Goal: Navigation & Orientation: Find specific page/section

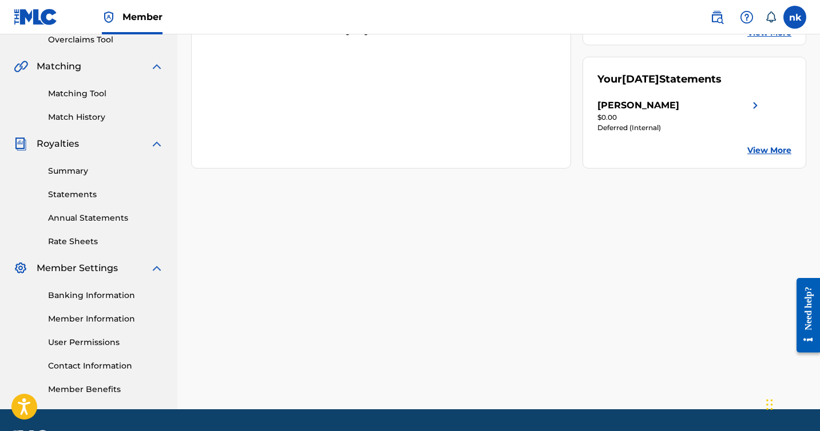
scroll to position [242, 0]
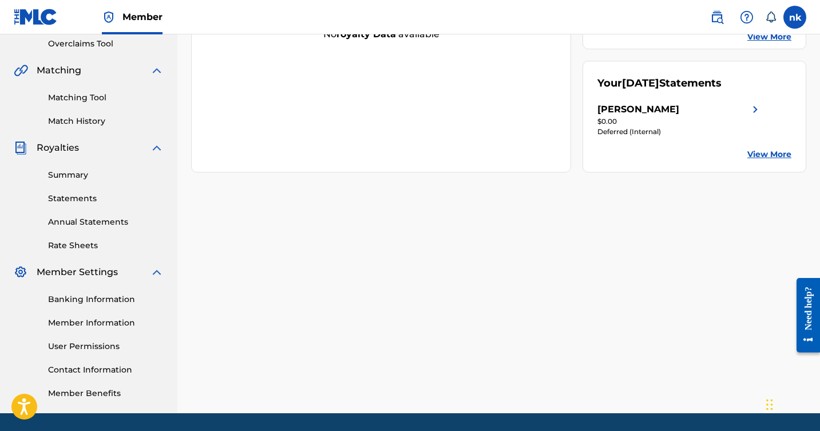
click at [66, 172] on link "Summary" at bounding box center [106, 175] width 116 height 12
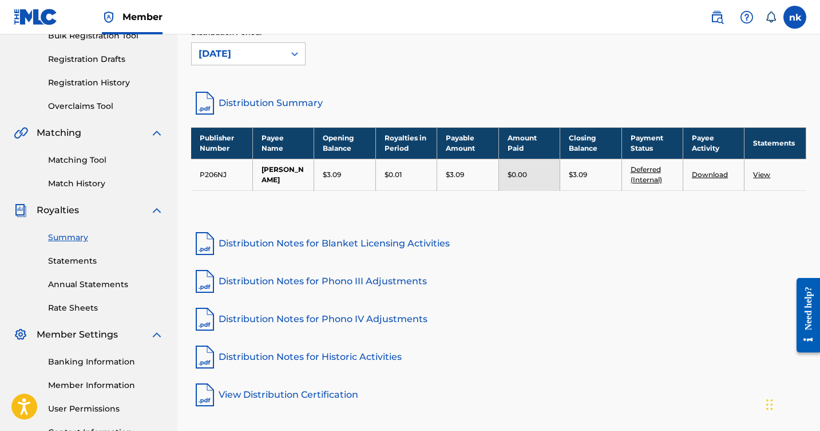
scroll to position [285, 0]
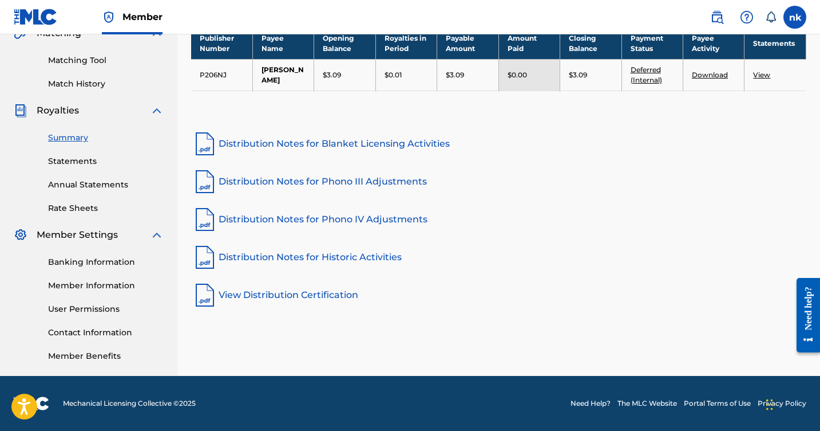
click at [86, 256] on link "Banking Information" at bounding box center [106, 262] width 116 height 12
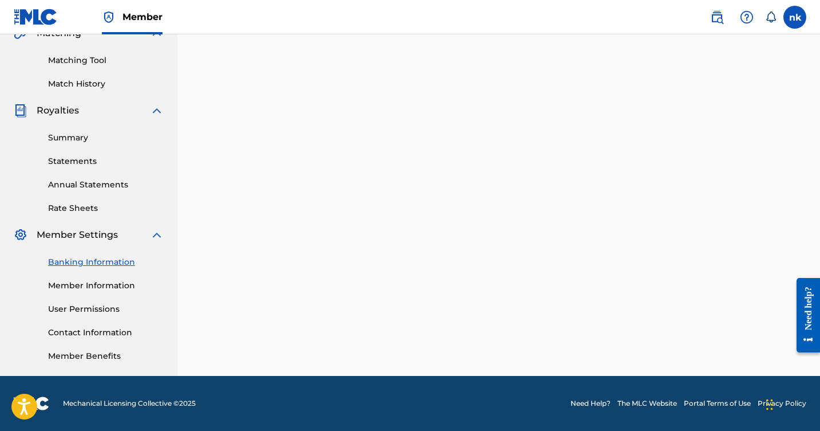
scroll to position [279, 0]
click at [88, 285] on link "Member Information" at bounding box center [106, 285] width 116 height 12
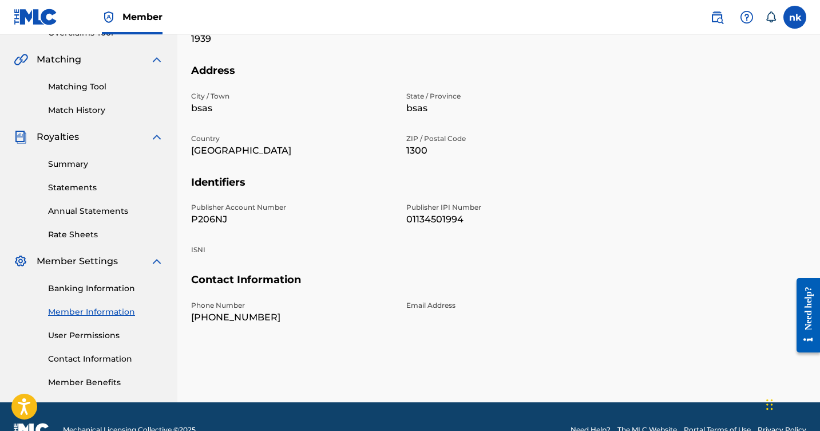
scroll to position [275, 0]
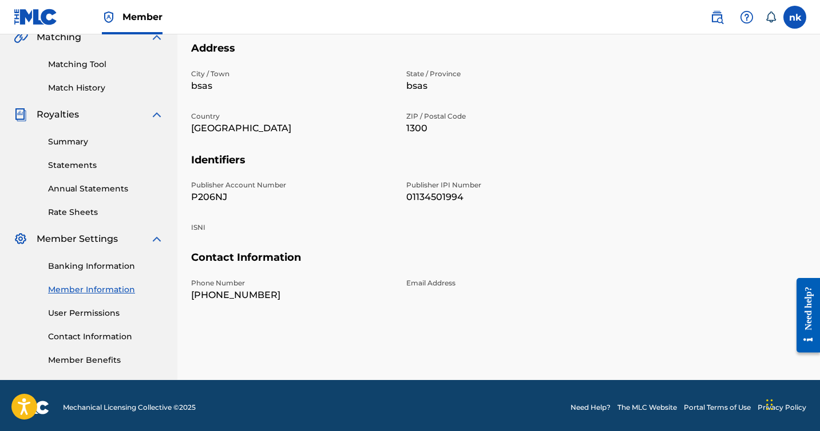
click at [83, 315] on link "User Permissions" at bounding box center [106, 313] width 116 height 12
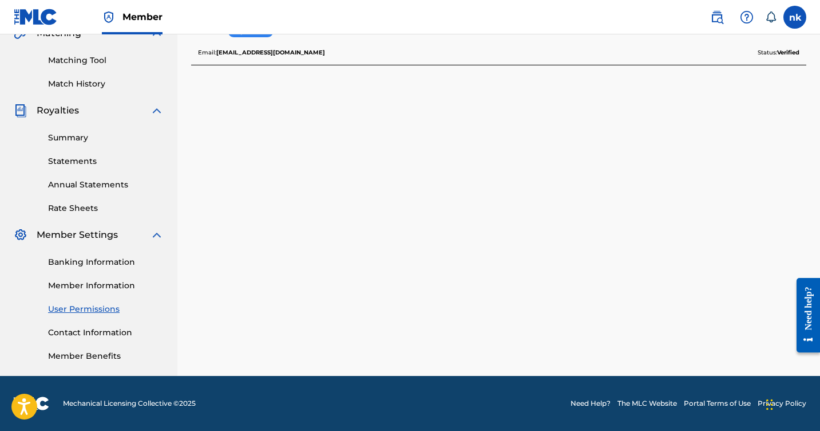
scroll to position [279, 0]
click at [91, 290] on link "Member Information" at bounding box center [106, 285] width 116 height 12
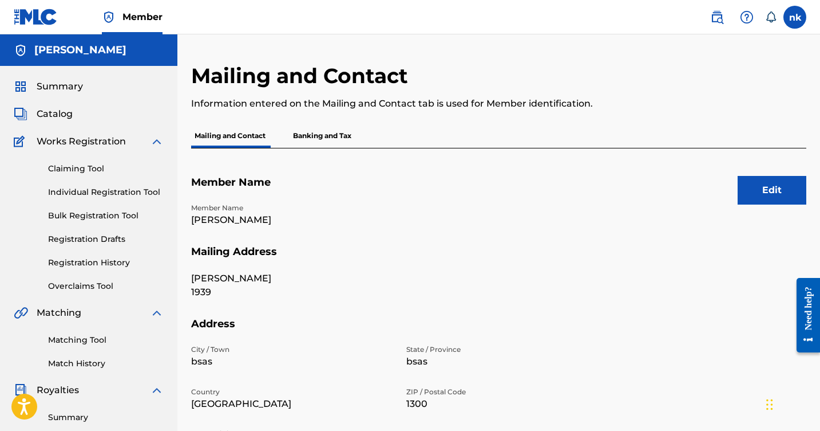
click at [71, 173] on link "Claiming Tool" at bounding box center [106, 169] width 116 height 12
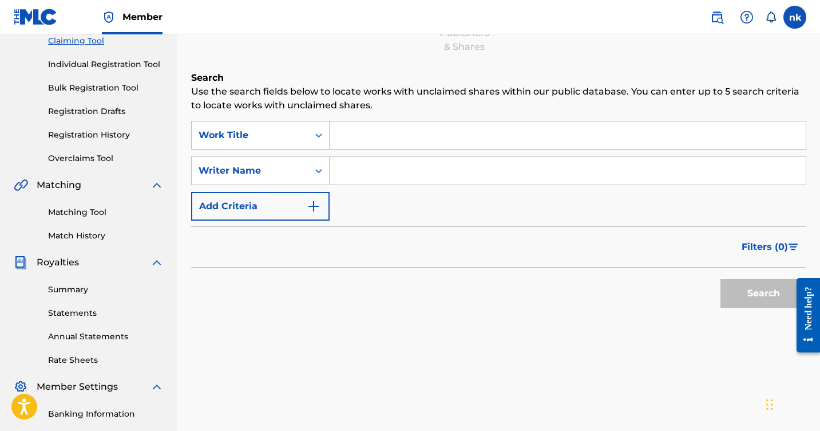
scroll to position [137, 0]
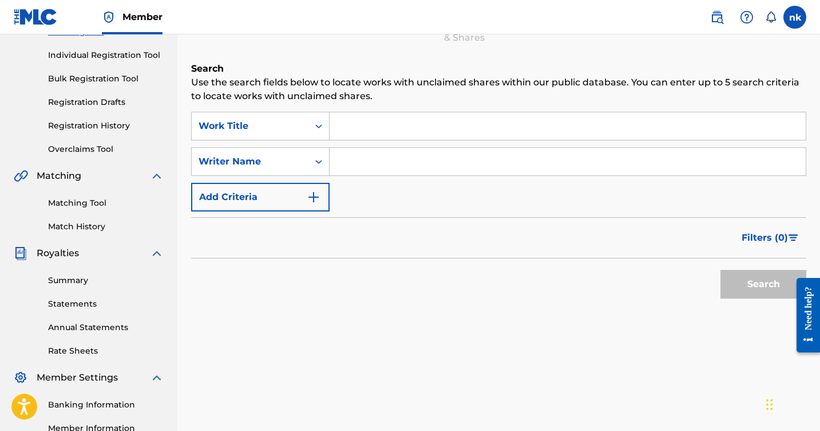
click at [67, 278] on link "Summary" at bounding box center [106, 280] width 116 height 12
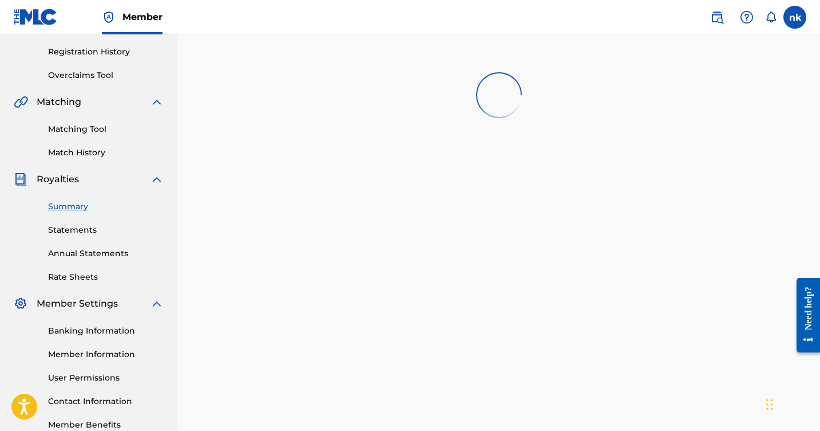
scroll to position [233, 0]
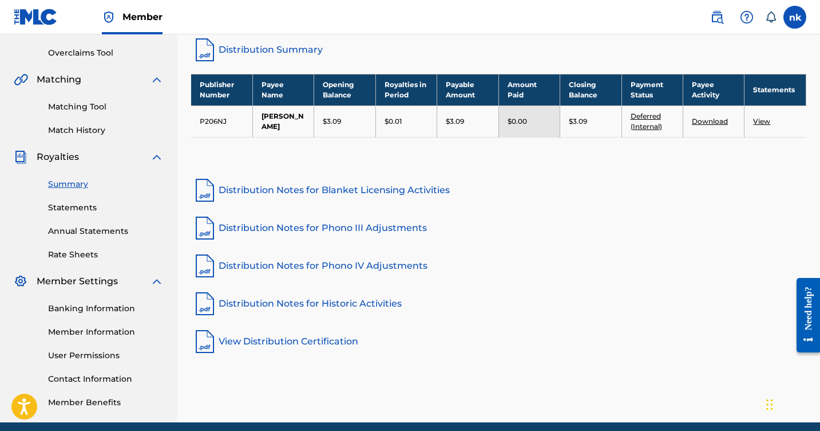
click at [68, 211] on link "Statements" at bounding box center [106, 208] width 116 height 12
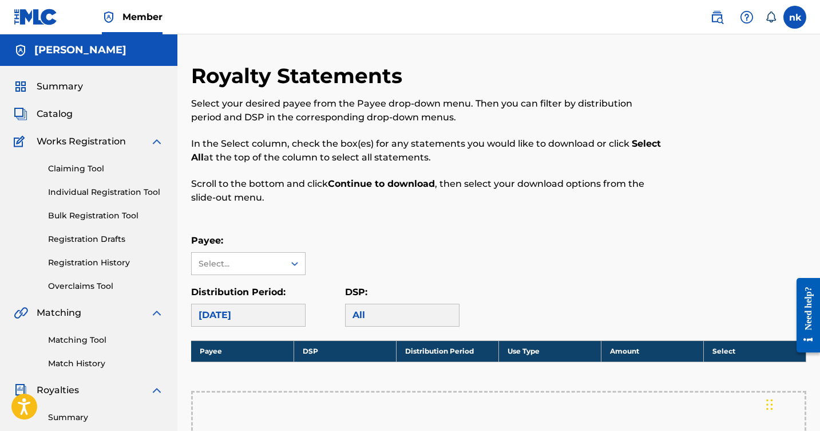
click at [790, 13] on label at bounding box center [795, 17] width 23 height 23
click at [795, 17] on input "nk [PERSON_NAME] [EMAIL_ADDRESS][DOMAIN_NAME] Notification Preferences Profile …" at bounding box center [795, 17] width 0 height 0
click at [157, 140] on img at bounding box center [157, 142] width 14 height 14
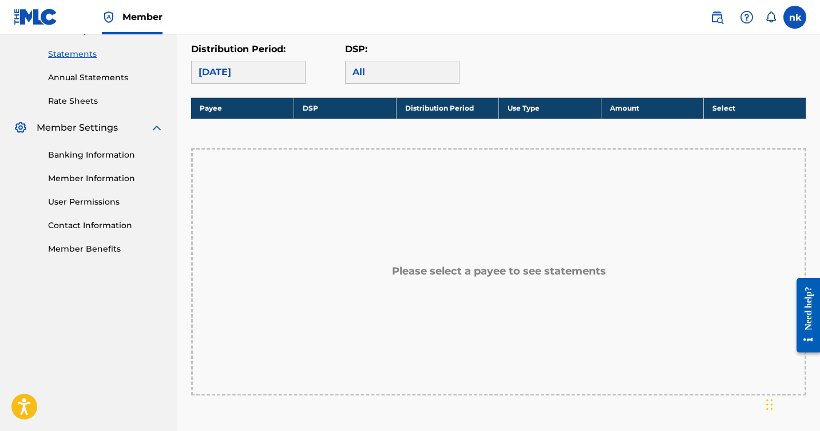
scroll to position [247, 0]
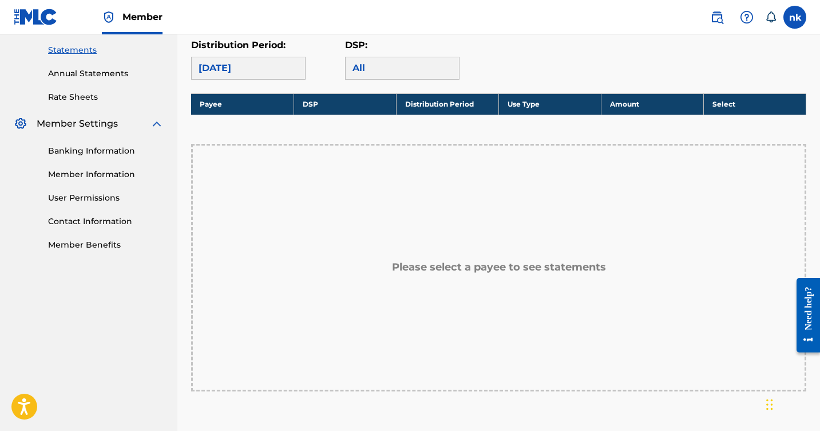
click at [124, 148] on link "Banking Information" at bounding box center [106, 151] width 116 height 12
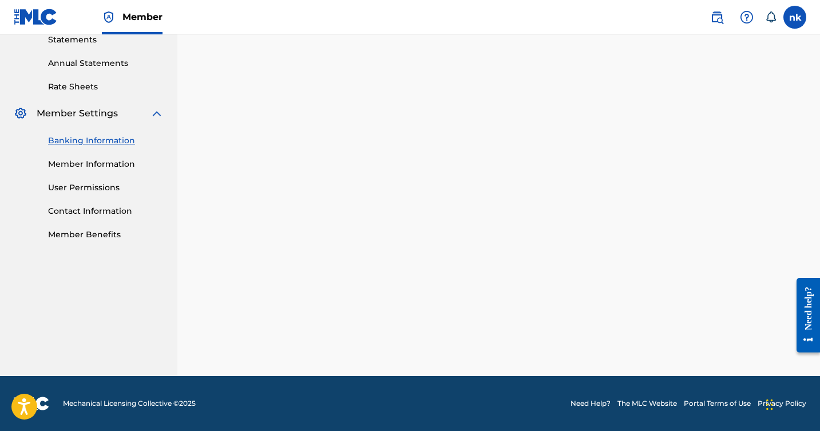
scroll to position [257, 0]
